Goal: Information Seeking & Learning: Learn about a topic

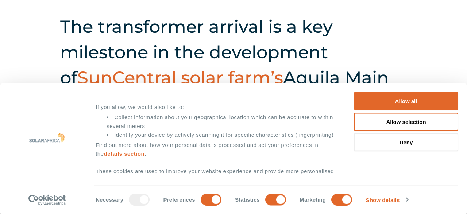
scroll to position [109, 0]
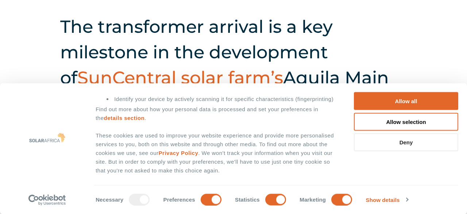
click at [406, 140] on button "Deny" at bounding box center [406, 142] width 104 height 18
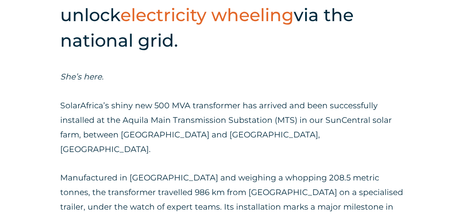
scroll to position [379, 0]
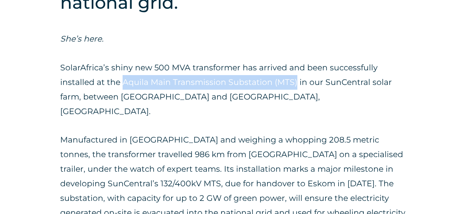
drag, startPoint x: 124, startPoint y: 82, endPoint x: 294, endPoint y: 82, distance: 170.3
click at [294, 82] on span "SolarAfrica’s shiny new 500 MVA transformer has arrived and been successfully i…" at bounding box center [226, 90] width 332 height 54
copy span "Aquila Main Transmission Substation (MTS)"
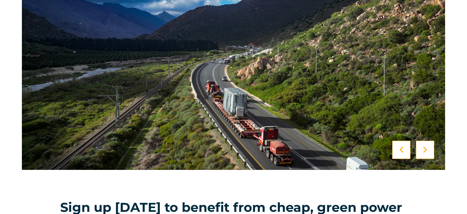
scroll to position [1427, 0]
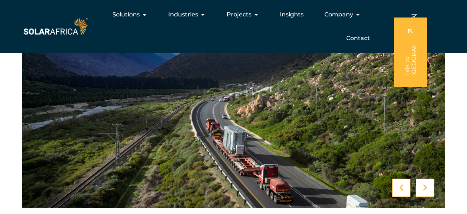
click at [423, 184] on icon at bounding box center [425, 187] width 5 height 7
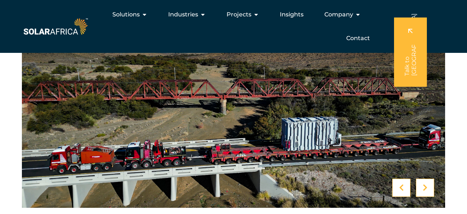
click at [423, 184] on icon at bounding box center [425, 187] width 5 height 7
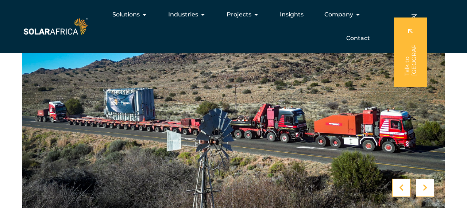
click at [423, 184] on icon at bounding box center [425, 187] width 5 height 7
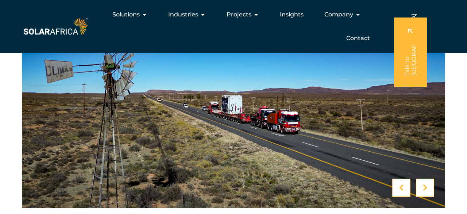
click at [423, 184] on icon at bounding box center [425, 187] width 5 height 7
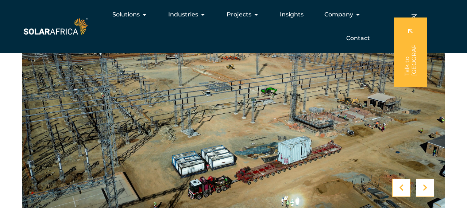
click at [423, 184] on icon at bounding box center [425, 187] width 5 height 7
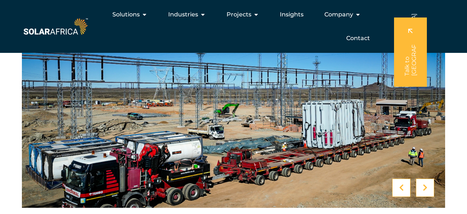
click at [423, 184] on icon at bounding box center [425, 187] width 5 height 7
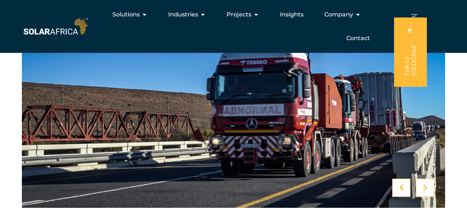
click at [423, 184] on icon at bounding box center [425, 187] width 5 height 7
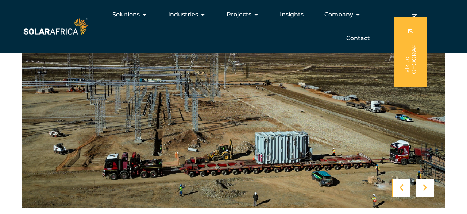
click at [423, 184] on icon at bounding box center [425, 187] width 5 height 7
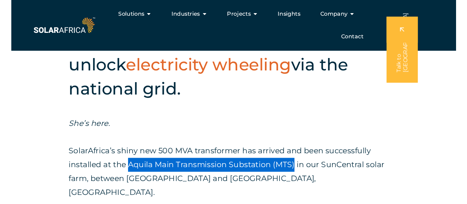
scroll to position [279, 0]
